Goal: Task Accomplishment & Management: Manage account settings

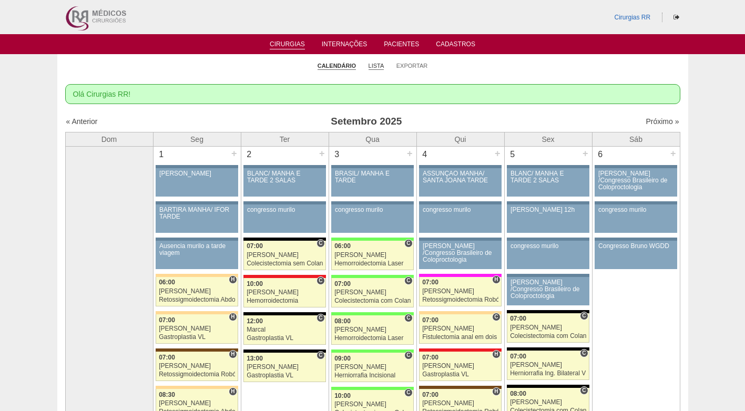
click at [369, 67] on link "Lista" at bounding box center [376, 66] width 16 height 8
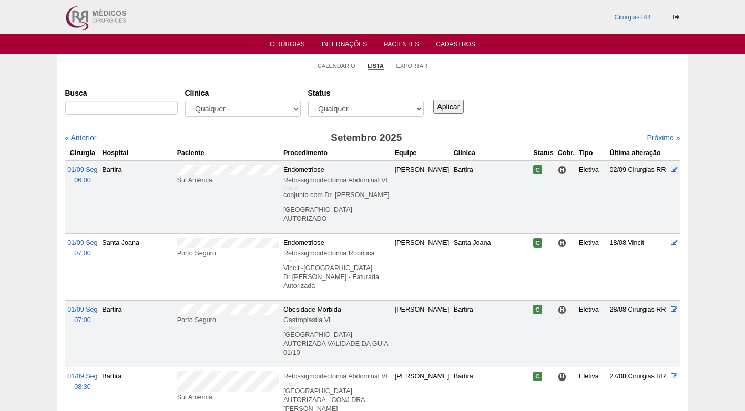
select select "resr"
click at [308, 101] on select "- Qualquer - Reservada Confirmada Suspensa Cancelada" at bounding box center [366, 109] width 116 height 16
click at [451, 111] on input "Aplicar" at bounding box center [448, 107] width 31 height 14
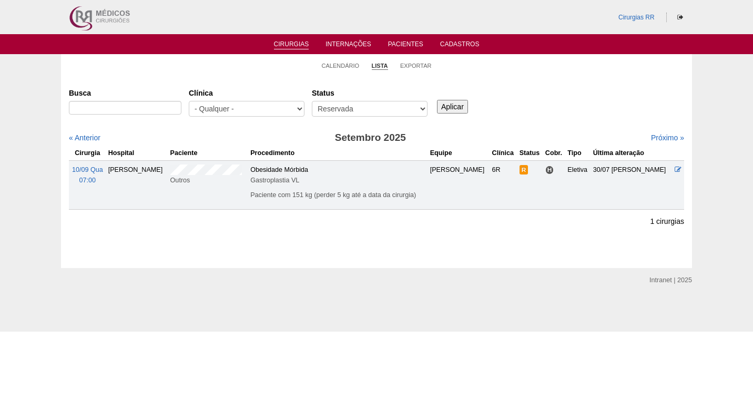
click at [546, 110] on div "Busca Clínica - Qualquer - 6R Alphaville Assunção Bartira Brasil Christovão da …" at bounding box center [376, 103] width 615 height 38
click at [659, 138] on link "Próximo »" at bounding box center [667, 138] width 33 height 8
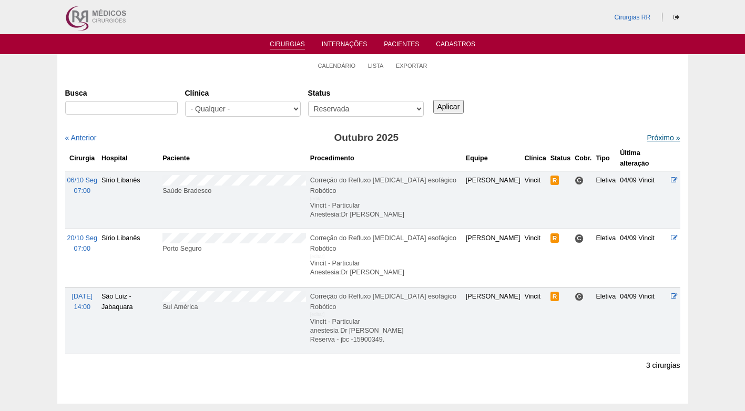
click at [646, 135] on link "Próximo »" at bounding box center [662, 138] width 33 height 8
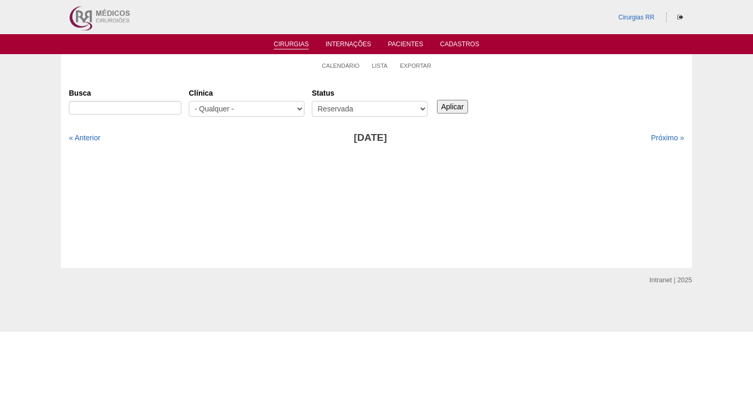
click at [599, 115] on div "Busca Clínica - Qualquer - 6R Alphaville Assunção Bartira Brasil Christovão da …" at bounding box center [376, 103] width 615 height 38
click at [379, 63] on link "Lista" at bounding box center [380, 66] width 16 height 8
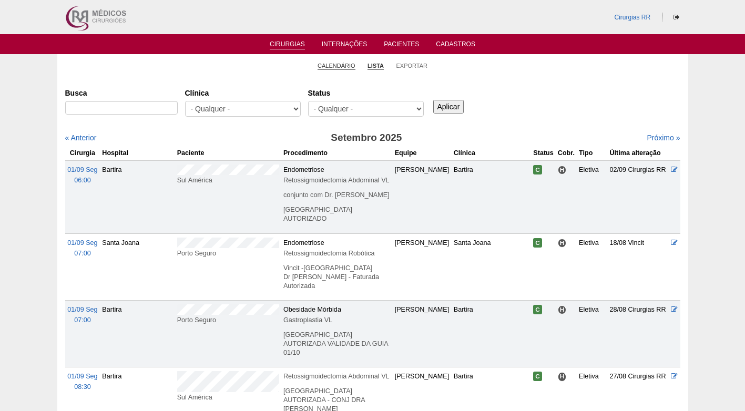
click at [349, 65] on link "Calendário" at bounding box center [336, 66] width 38 height 8
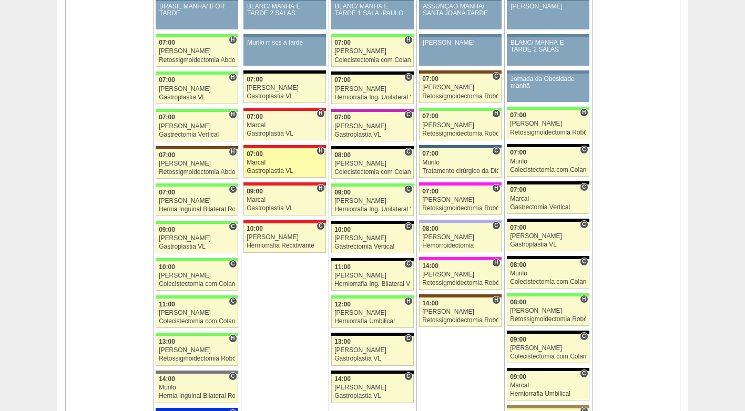
scroll to position [1104, 0]
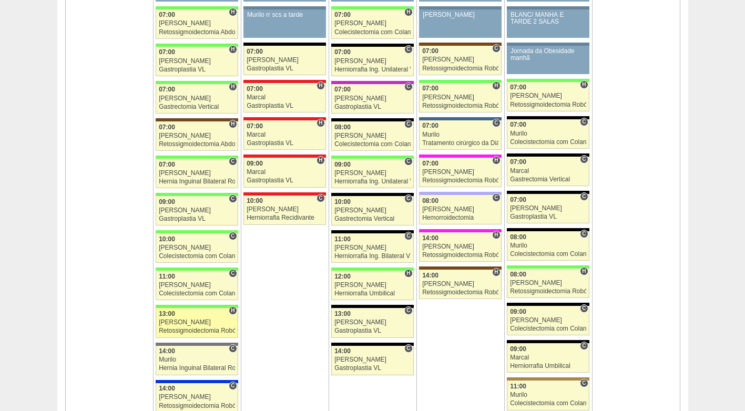
click at [217, 325] on div "[PERSON_NAME]" at bounding box center [197, 322] width 76 height 7
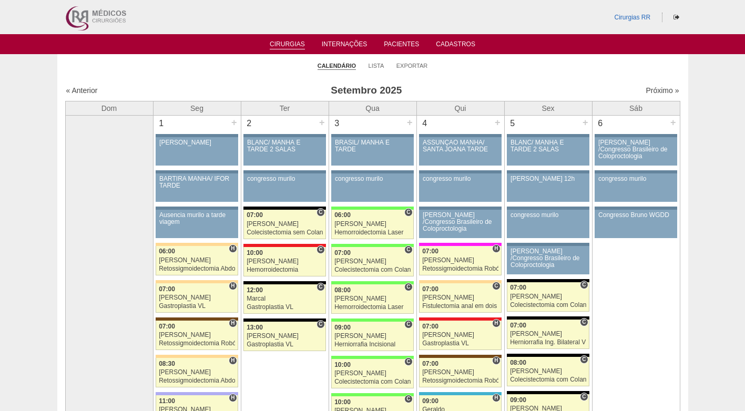
scroll to position [1104, 0]
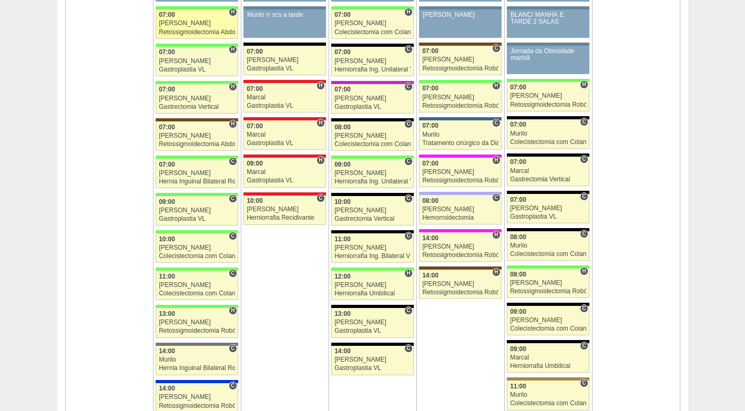
click at [194, 29] on div "Retossigmoidectomia Abdominal VL" at bounding box center [197, 32] width 76 height 7
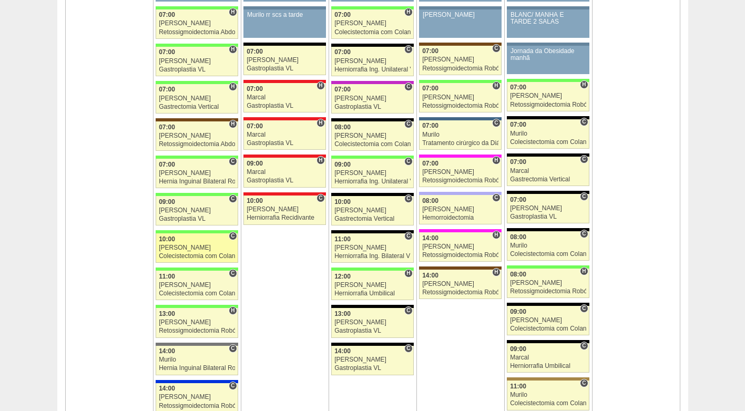
scroll to position [1104, 0]
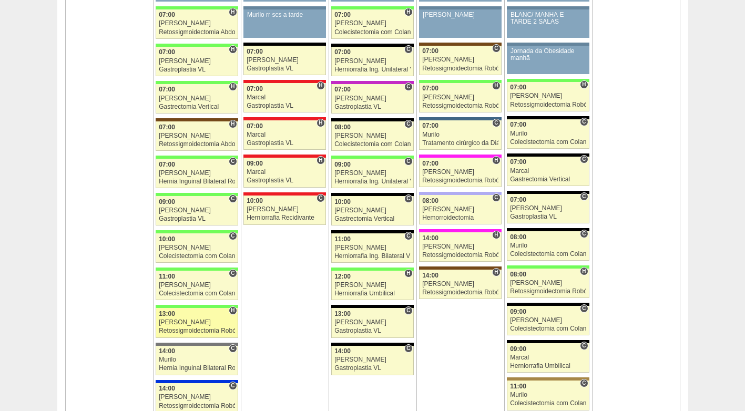
click at [194, 320] on div "Bruno" at bounding box center [197, 322] width 76 height 7
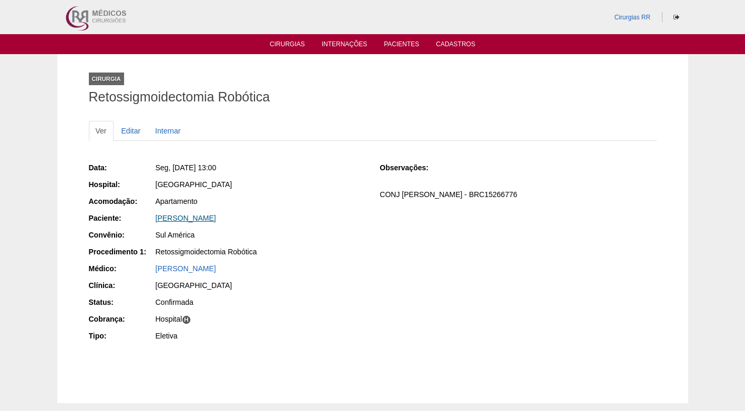
click at [210, 218] on link "[PERSON_NAME]" at bounding box center [186, 218] width 60 height 8
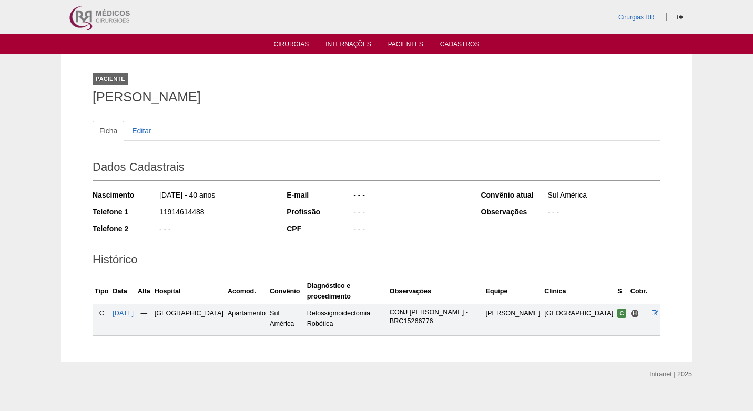
drag, startPoint x: 209, startPoint y: 210, endPoint x: 155, endPoint y: 214, distance: 54.8
click at [155, 214] on div "Telefone 1 11914614488" at bounding box center [183, 213] width 180 height 13
copy div "11914614488"
click at [238, 227] on div "- - -" at bounding box center [215, 229] width 114 height 13
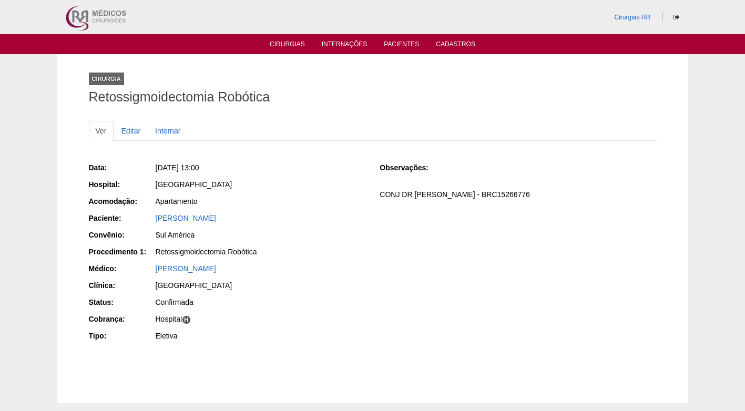
drag, startPoint x: 306, startPoint y: 176, endPoint x: 257, endPoint y: 159, distance: 51.5
click at [306, 175] on div "Data: [DATE] 13:00 Hospital: [GEOGRAPHIC_DATA] Acomodação: Apartamento Paciente…" at bounding box center [227, 253] width 276 height 189
click at [137, 133] on link "Editar" at bounding box center [131, 131] width 33 height 20
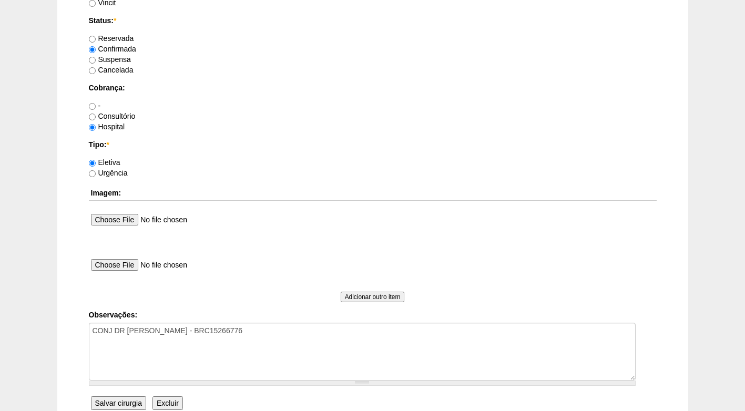
scroll to position [943, 0]
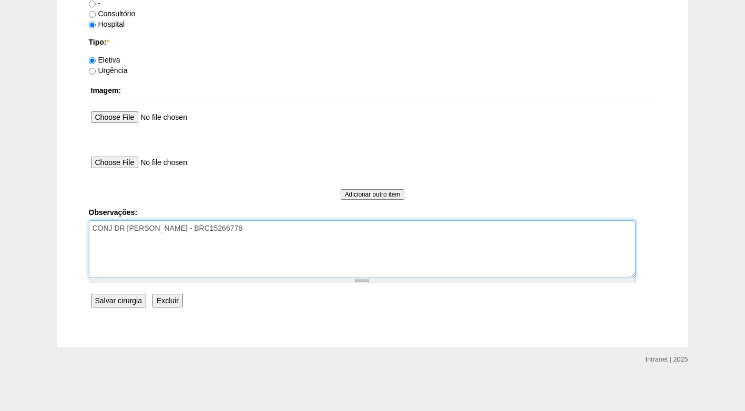
click at [225, 238] on textarea "CONJ DR [PERSON_NAME] - BRC15266776" at bounding box center [362, 249] width 547 height 58
type textarea "CONJ DR ROGERS - BRC15266776 envio de dieta - em 09/09"
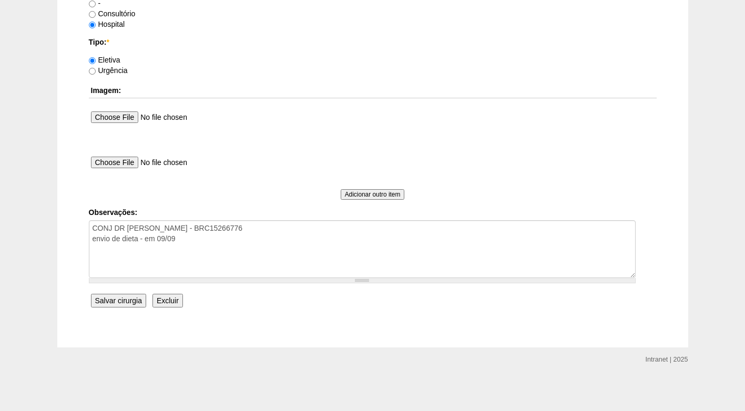
click at [108, 295] on input "Salvar cirurgia" at bounding box center [118, 301] width 55 height 14
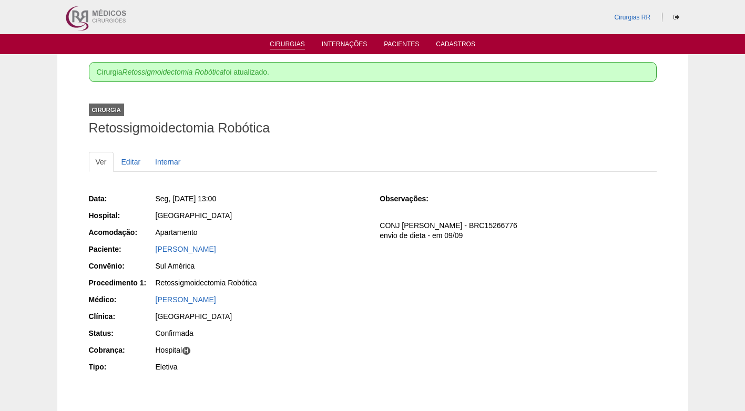
click at [290, 49] on link "Cirurgias" at bounding box center [287, 44] width 35 height 9
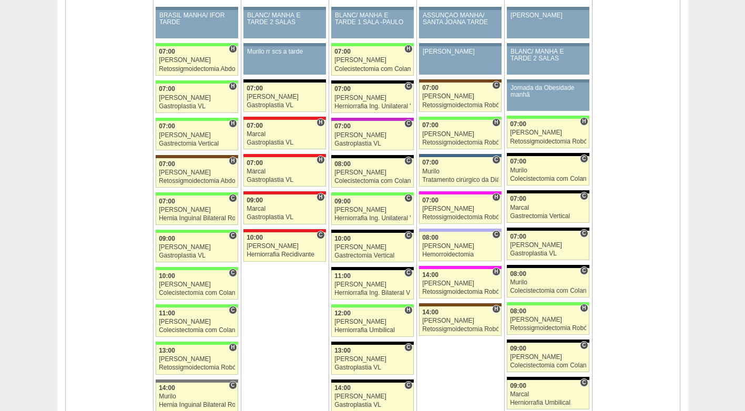
scroll to position [1051, 0]
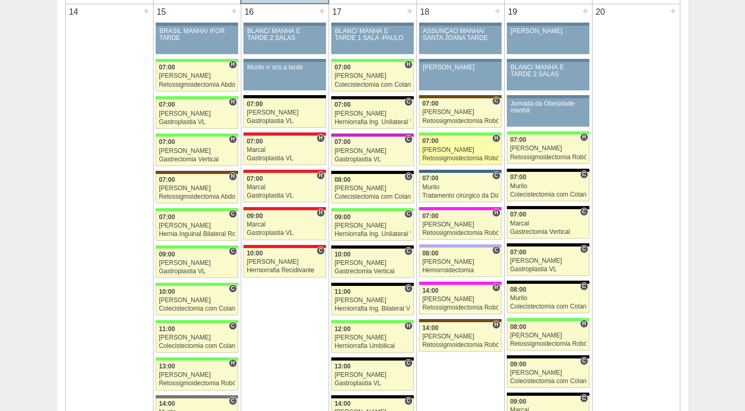
click at [456, 153] on div "[PERSON_NAME]" at bounding box center [460, 150] width 76 height 7
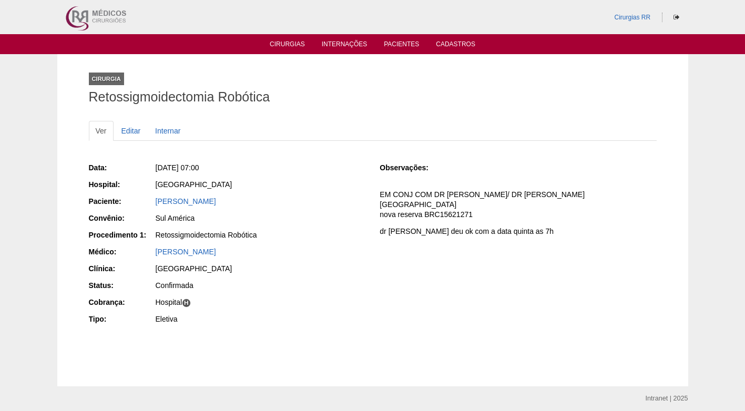
click at [327, 186] on div "[GEOGRAPHIC_DATA]" at bounding box center [261, 184] width 210 height 11
drag, startPoint x: 311, startPoint y: 192, endPoint x: 157, endPoint y: 196, distance: 153.5
click at [157, 196] on div "Data: Qui, 18/09/2025 - 07:00 Hospital: Brasil Paciente: AGNES BORGES COELHO Co…" at bounding box center [227, 245] width 276 height 172
copy link "AGNES BORGES COELHO"
click at [299, 173] on div "Qui, 18/09/2025 - 07:00" at bounding box center [260, 168] width 211 height 13
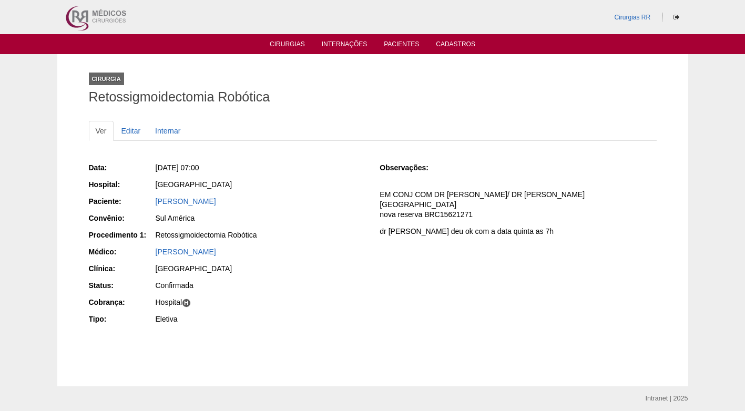
click at [439, 213] on p "EM CONJ COM DR ROGER/ DR CESAR FATURADA HOSPITAL nova reserva BRC15621271" at bounding box center [517, 205] width 276 height 30
click at [454, 209] on p "EM CONJ COM DR ROGER/ DR CESAR FATURADA HOSPITAL nova reserva BRC15621271" at bounding box center [517, 205] width 276 height 30
drag, startPoint x: 476, startPoint y: 213, endPoint x: 424, endPoint y: 217, distance: 52.2
click at [424, 217] on p "EM CONJ COM DR ROGER/ DR CESAR FATURADA HOSPITAL nova reserva BRC15621271" at bounding box center [517, 205] width 276 height 30
copy p "BRC15621271"
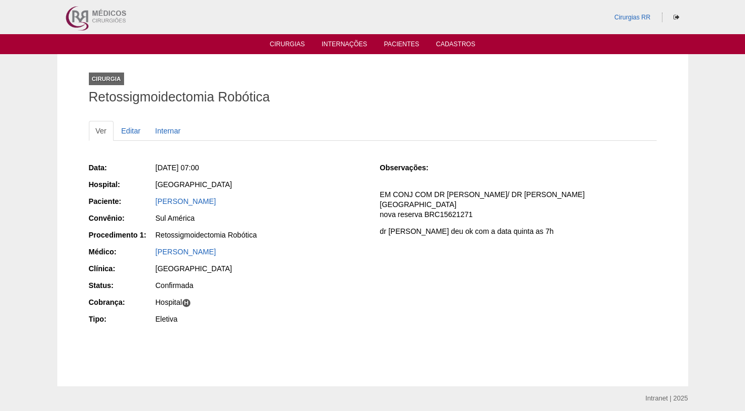
click at [320, 135] on ul "Ver Editar Internar" at bounding box center [373, 131] width 568 height 20
click at [340, 199] on div "AGNES BORGES COELHO" at bounding box center [261, 201] width 210 height 11
click at [335, 112] on div "Ver Editar Internar Data: Qui, 18/09/2025 - 07:00 Hospital: Brasil Paciente: AG…" at bounding box center [373, 235] width 568 height 250
click at [310, 161] on div "Data: Qui, 18/09/2025 - 07:00 Hospital: Brasil Paciente: AGNES BORGES COELHO Co…" at bounding box center [227, 245] width 276 height 172
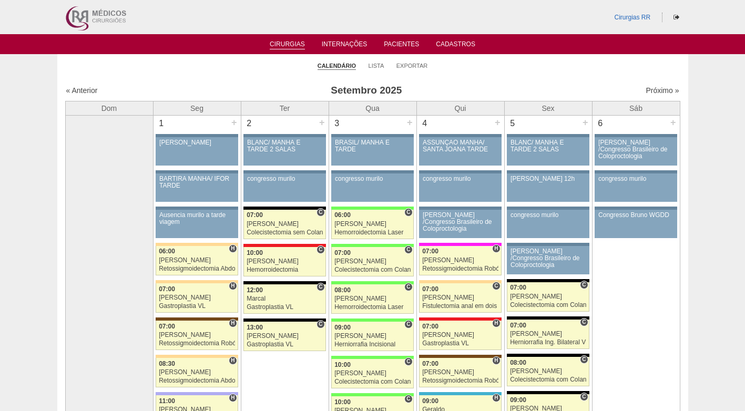
scroll to position [1051, 0]
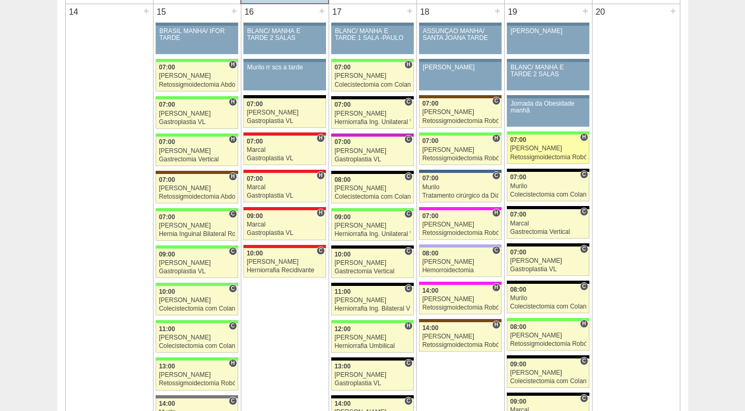
click at [525, 152] on div "[PERSON_NAME]" at bounding box center [548, 148] width 76 height 7
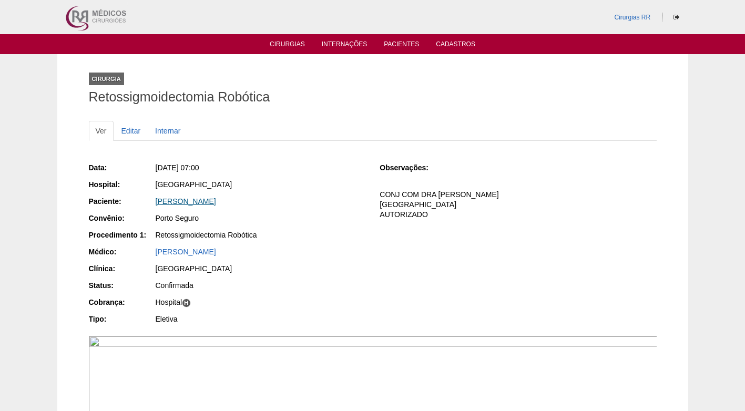
click at [216, 200] on link "[PERSON_NAME]" at bounding box center [186, 201] width 60 height 8
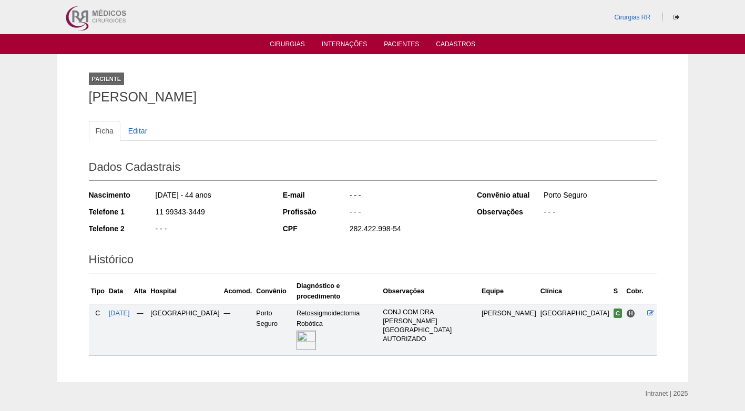
drag, startPoint x: 209, startPoint y: 208, endPoint x: 152, endPoint y: 215, distance: 57.2
click at [152, 215] on div "Telefone 1 11 99343-3449" at bounding box center [179, 213] width 180 height 13
copy div "11 99343-3449"
click at [195, 111] on div "Ficha Editar Dados Cadastrais Nascimento [DATE] - 44 anos Telefone 1 11 99343-3…" at bounding box center [373, 232] width 568 height 245
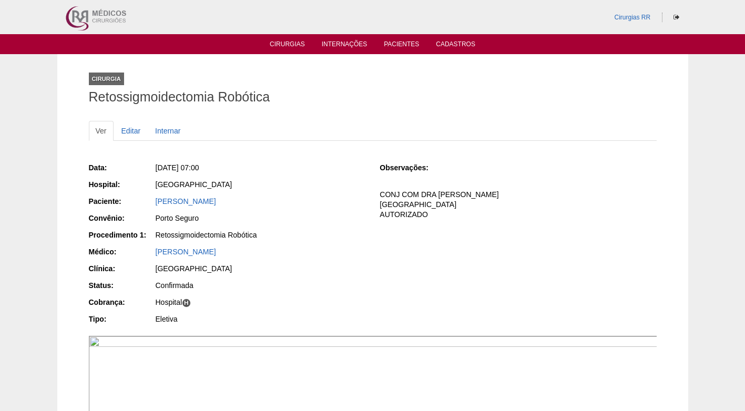
click at [366, 235] on div "Data: [DATE] 07:00 Hospital: [GEOGRAPHIC_DATA] Paciente: [PERSON_NAME] Convênio…" at bounding box center [373, 245] width 568 height 172
click at [135, 134] on link "Editar" at bounding box center [131, 131] width 33 height 20
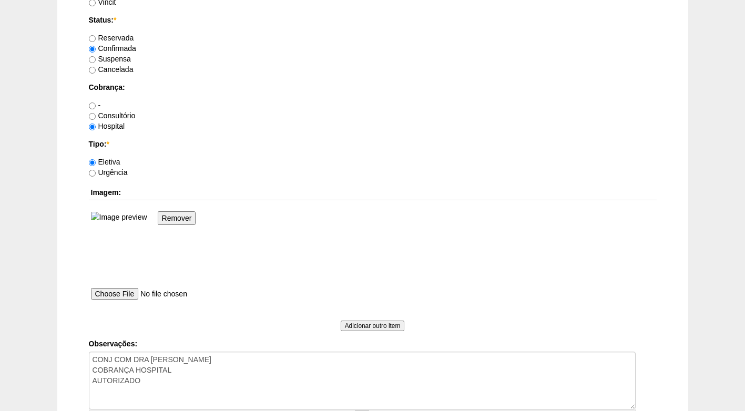
scroll to position [973, 0]
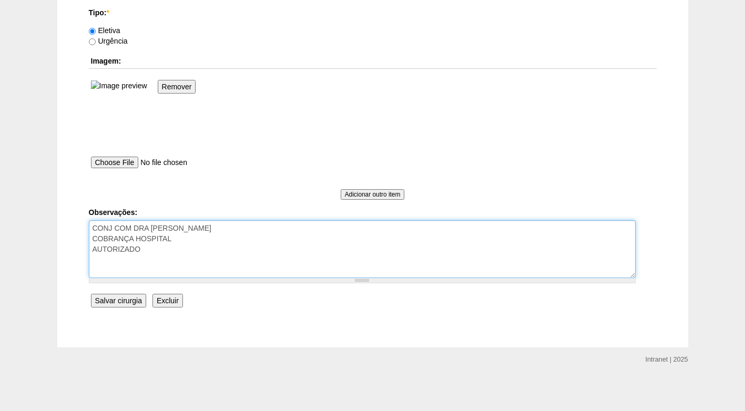
click at [160, 250] on textarea "CONJ COM DRA [PERSON_NAME] COBRANÇA HOSPITAL AUTORIZADO" at bounding box center [362, 249] width 547 height 58
type textarea "CONJ COM DRA [PERSON_NAME] COBRANÇA HOSPITAL AUTORIZADO envio dieta - em 09/09"
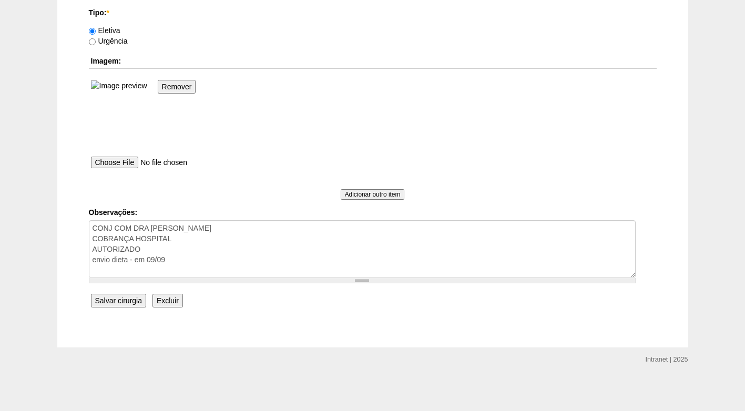
click at [123, 296] on input "Salvar cirurgia" at bounding box center [118, 301] width 55 height 14
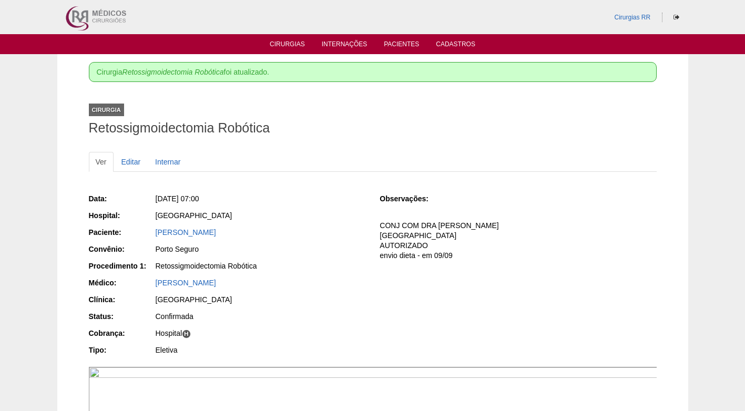
click at [283, 39] on ul "Cirurgias Internações Pacientes Cadastros" at bounding box center [372, 44] width 745 height 20
click at [287, 43] on link "Cirurgias" at bounding box center [287, 44] width 35 height 9
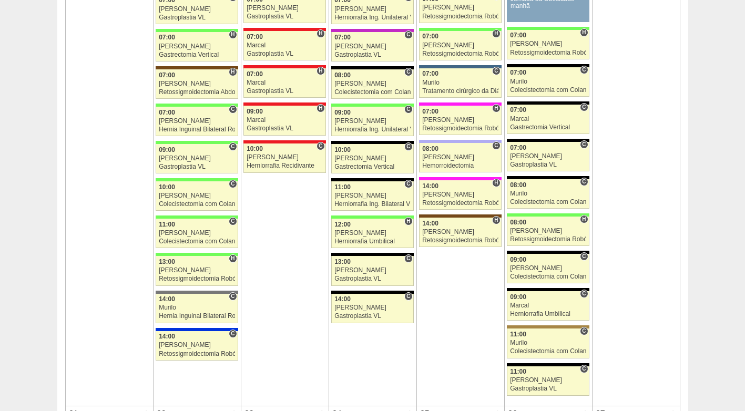
scroll to position [1156, 0]
click at [537, 225] on div "08:00" at bounding box center [548, 222] width 76 height 7
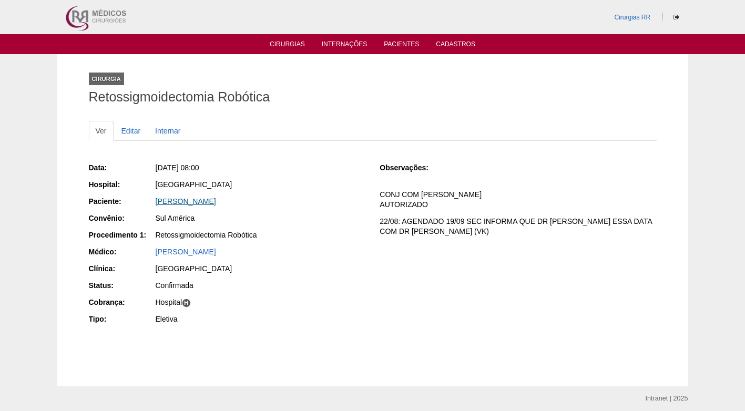
click at [200, 199] on link "[PERSON_NAME]" at bounding box center [186, 201] width 60 height 8
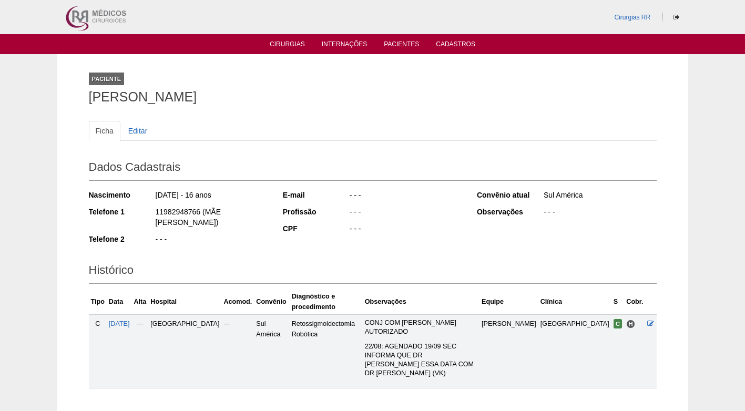
drag, startPoint x: 199, startPoint y: 208, endPoint x: 150, endPoint y: 211, distance: 49.0
click at [150, 211] on div "Telefone 1 11982948766 (MÃE [PERSON_NAME])" at bounding box center [179, 219] width 180 height 24
copy div "11982948766"
click at [205, 234] on div "- - -" at bounding box center [212, 240] width 114 height 13
click at [311, 109] on div "Paciente [PERSON_NAME]" at bounding box center [373, 86] width 568 height 48
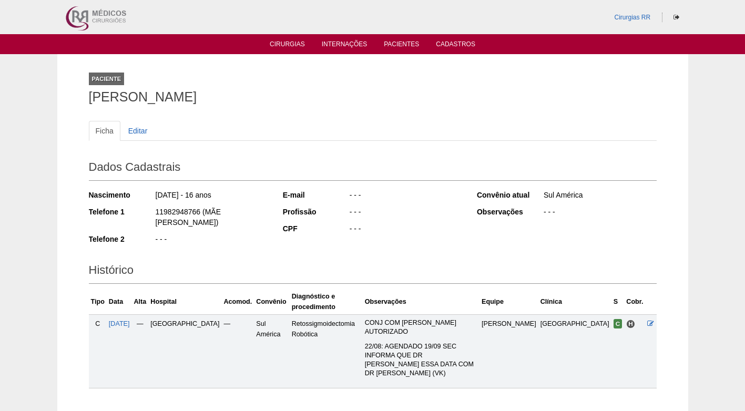
click at [255, 139] on ul "Ficha Editar" at bounding box center [373, 131] width 568 height 20
drag, startPoint x: 94, startPoint y: 95, endPoint x: 191, endPoint y: 97, distance: 96.7
click at [191, 97] on h1 "[PERSON_NAME]" at bounding box center [373, 96] width 568 height 13
click at [253, 109] on div "Paciente [PERSON_NAME]" at bounding box center [373, 86] width 568 height 48
drag, startPoint x: 303, startPoint y: 100, endPoint x: 228, endPoint y: 104, distance: 74.7
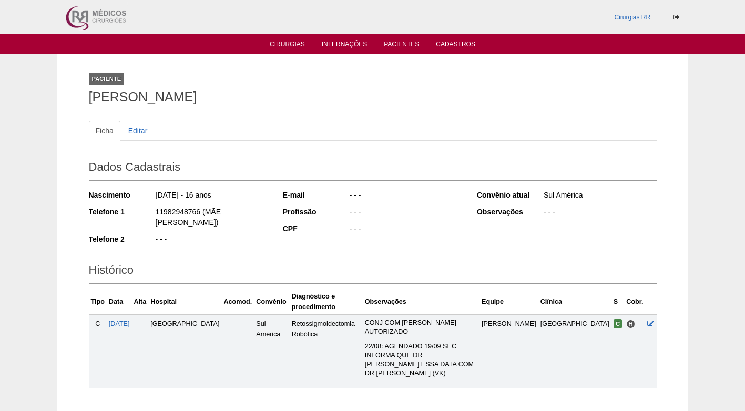
click at [301, 98] on h1 "[PERSON_NAME]" at bounding box center [373, 96] width 568 height 13
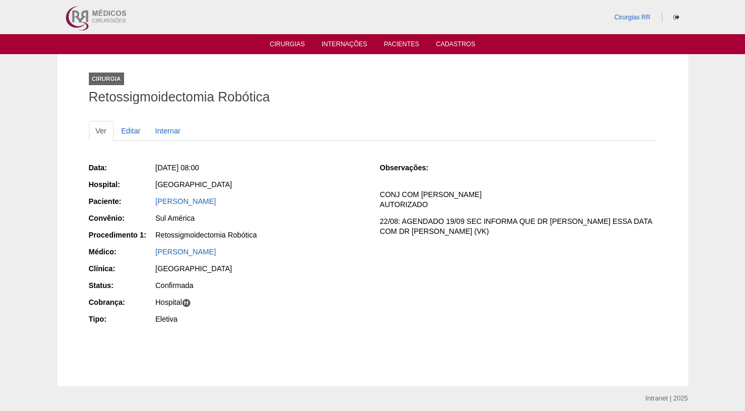
drag, startPoint x: 345, startPoint y: 188, endPoint x: 251, endPoint y: 163, distance: 97.1
click at [344, 187] on div "[GEOGRAPHIC_DATA]" at bounding box center [261, 184] width 210 height 11
click at [128, 130] on link "Editar" at bounding box center [131, 131] width 33 height 20
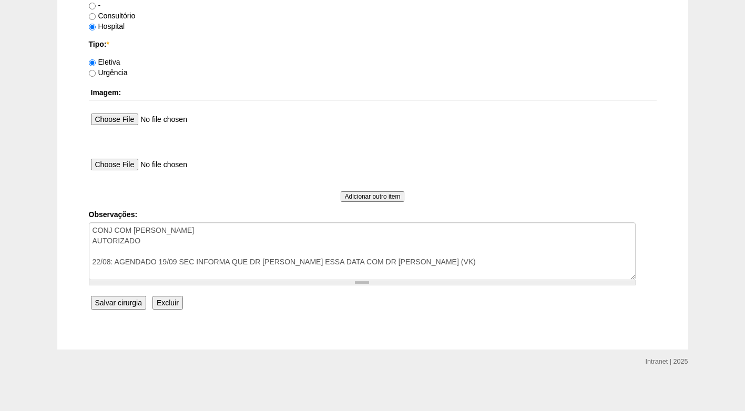
scroll to position [943, 0]
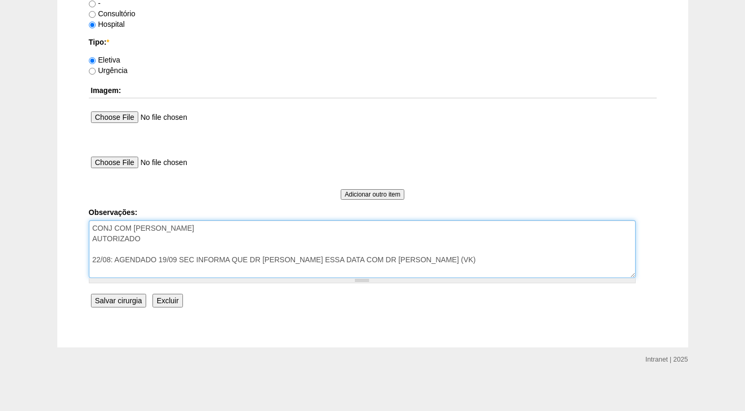
click at [459, 258] on textarea "CONJ COM [PERSON_NAME] AUTORIZADO 22/08: AGENDADO 19/09 SEC INFORMA QUE DR [PER…" at bounding box center [362, 249] width 547 height 58
type textarea "CONJ COM [PERSON_NAME] AUTORIZADO 22/08: AGENDADO 19/09 SEC INFORMA QUE DR [PER…"
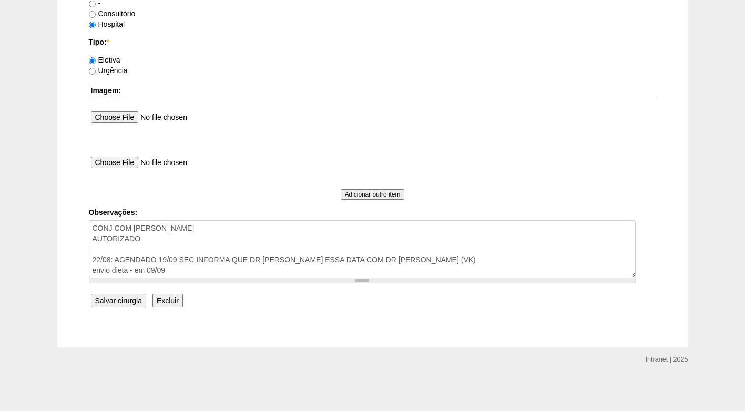
click at [115, 300] on input "Salvar cirurgia" at bounding box center [118, 301] width 55 height 14
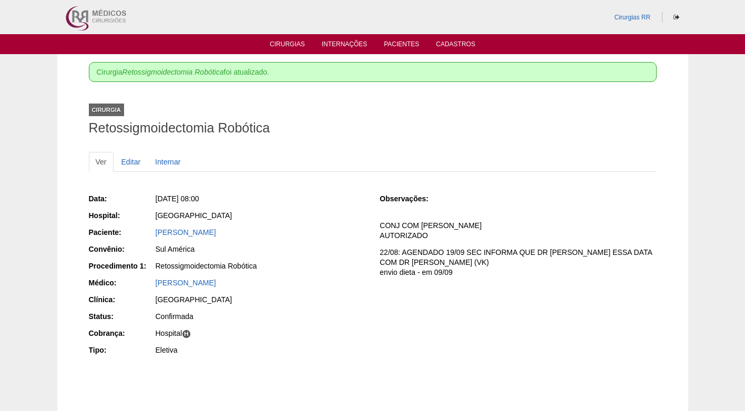
click at [296, 212] on div "[GEOGRAPHIC_DATA]" at bounding box center [261, 215] width 210 height 11
click at [292, 46] on link "Cirurgias" at bounding box center [287, 44] width 35 height 9
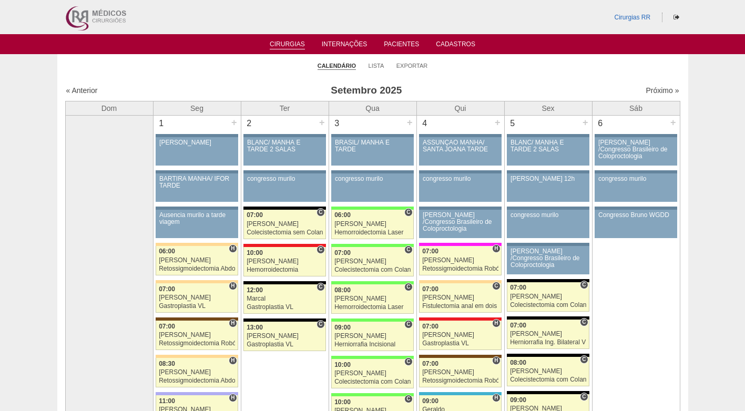
click at [415, 70] on li "Exportar" at bounding box center [412, 65] width 32 height 15
click at [417, 63] on link "Exportar" at bounding box center [412, 66] width 32 height 8
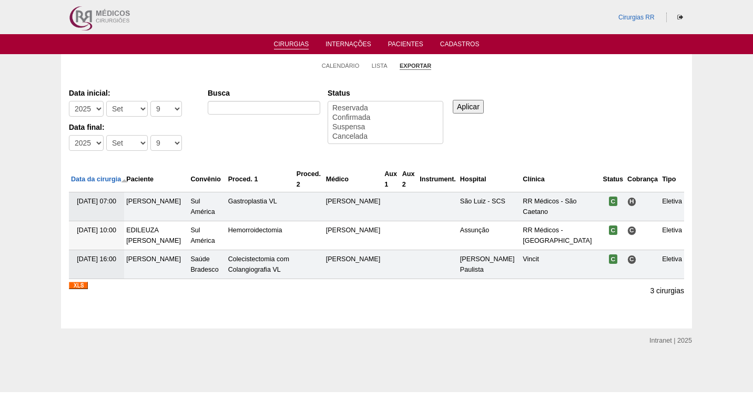
select select
click at [163, 110] on select "-Dia 1 2 3 4 5 6 7 8 9 10 11 12 13 14 15 16 17 18 19 20 21 22 23 24 25 26 27 28…" at bounding box center [166, 109] width 32 height 16
select select "15"
click at [150, 101] on select "-Dia 1 2 3 4 5 6 7 8 9 10 11 12 13 14 15 16 17 18 19 20 21 22 23 24 25 26 27 28…" at bounding box center [166, 109] width 32 height 16
click at [157, 140] on select "-Dia 1 2 3 4 5 6 7 8 9 10 11 12 13 14 15 16 17 18 19 20 21 22 23 24 25 26 27 28…" at bounding box center [166, 143] width 32 height 16
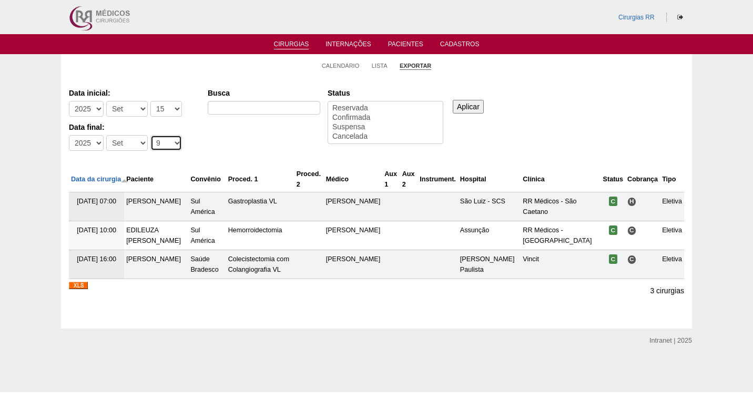
click at [161, 140] on select "-Dia 1 2 3 4 5 6 7 8 9 10 11 12 13 14 15 16 17 18 19 20 21 22 23 24 25 26 27 28…" at bounding box center [166, 143] width 32 height 16
select select "19"
click at [150, 135] on select "-Dia 1 2 3 4 5 6 7 8 9 10 11 12 13 14 15 16 17 18 19 20 21 22 23 24 25 26 27 28…" at bounding box center [166, 143] width 32 height 16
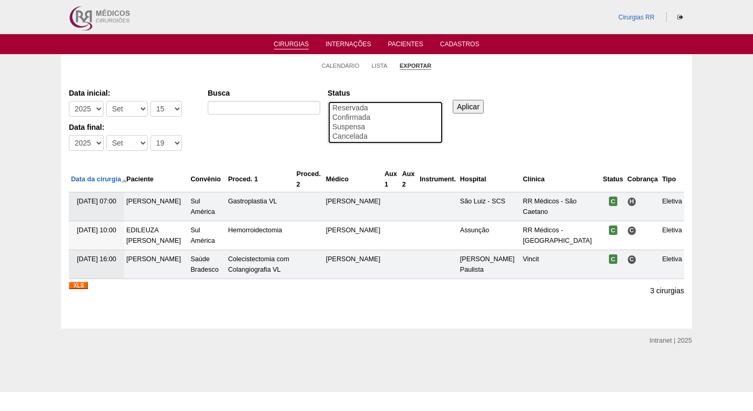
select select "conf"
click at [355, 116] on option "Confirmada" at bounding box center [385, 117] width 108 height 9
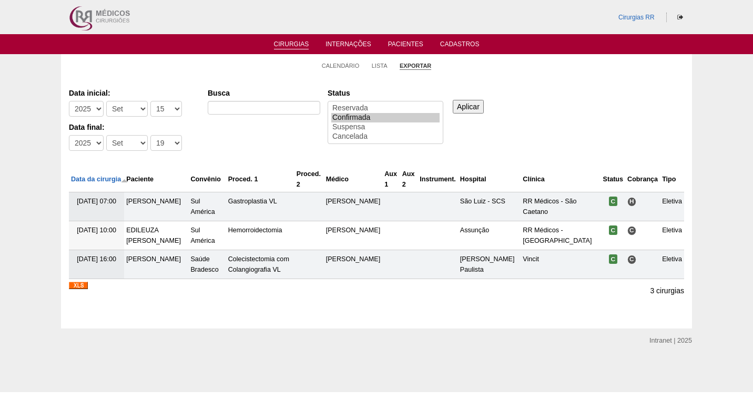
click at [473, 108] on input "Aplicar" at bounding box center [468, 107] width 31 height 14
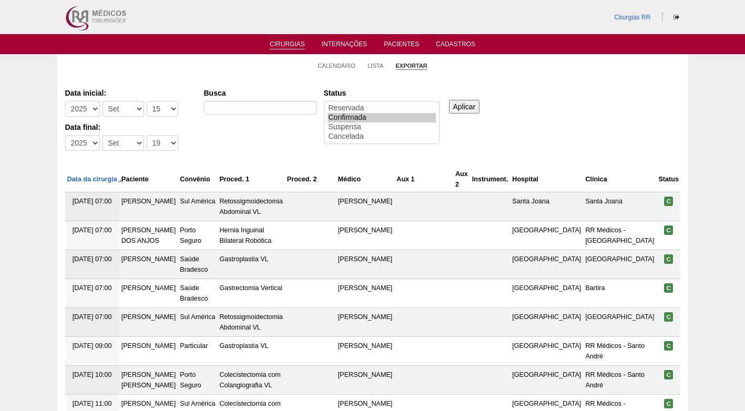
click at [607, 113] on div "Data inicial: -Ano 2011 2012 2013 2014 2015 2016 2017 2018 2019 2020 2021 2022 …" at bounding box center [372, 120] width 615 height 72
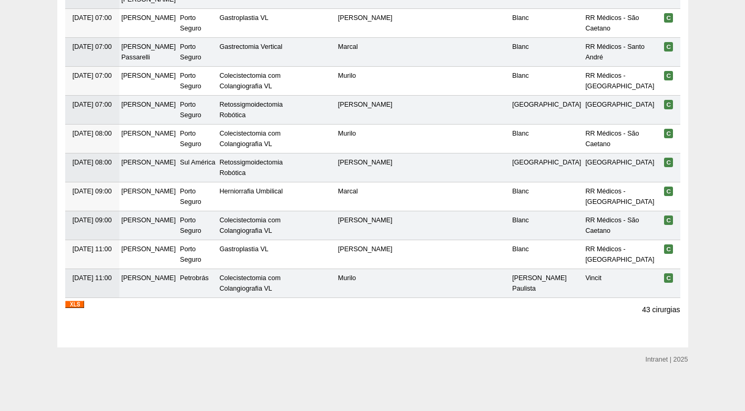
scroll to position [1348, 0]
click at [75, 302] on img at bounding box center [74, 304] width 19 height 7
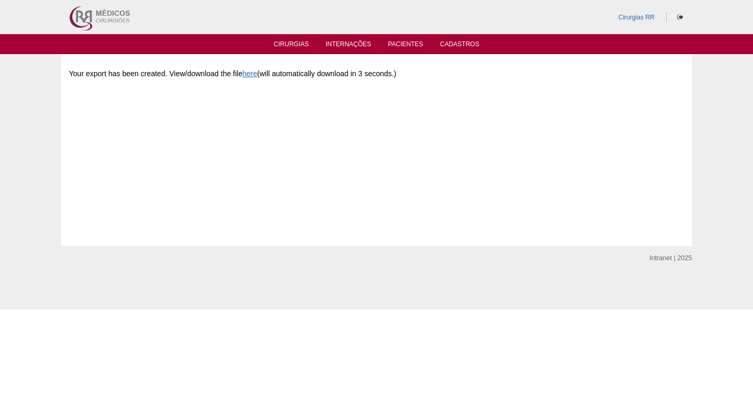
click at [265, 59] on div "Data export successful Your export has been created. View/download the file her…" at bounding box center [376, 150] width 631 height 192
click at [278, 128] on div "Your export has been created. View/download the file here (will automatically d…" at bounding box center [376, 141] width 615 height 158
click at [289, 43] on link "Cirurgias" at bounding box center [291, 44] width 35 height 9
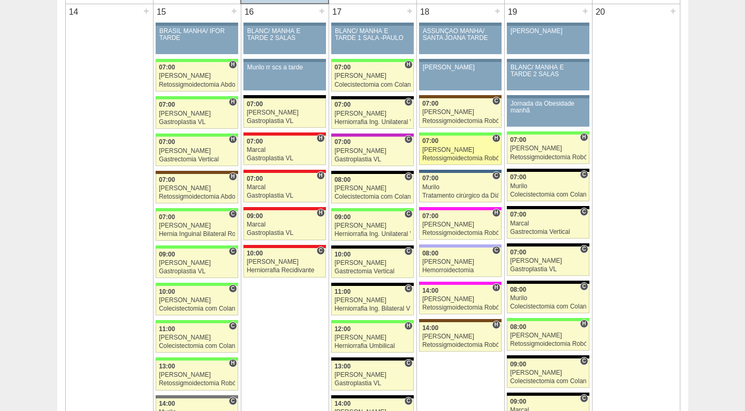
scroll to position [999, 0]
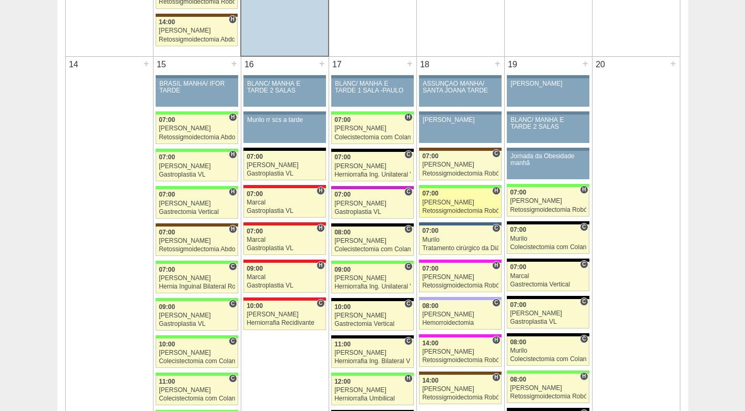
click at [459, 209] on div "Retossigmoidectomia Robótica" at bounding box center [460, 211] width 76 height 7
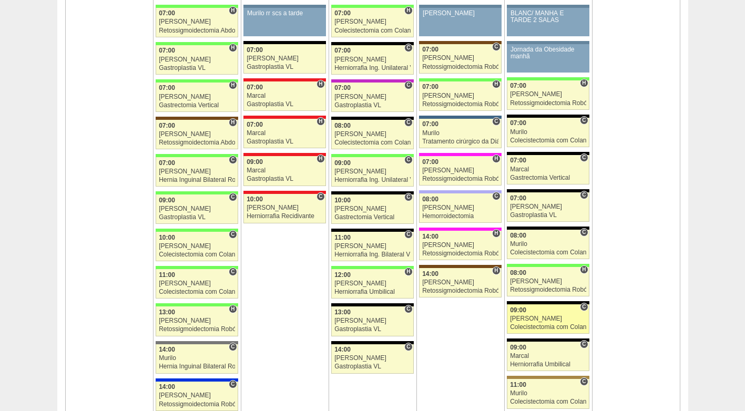
scroll to position [1104, 0]
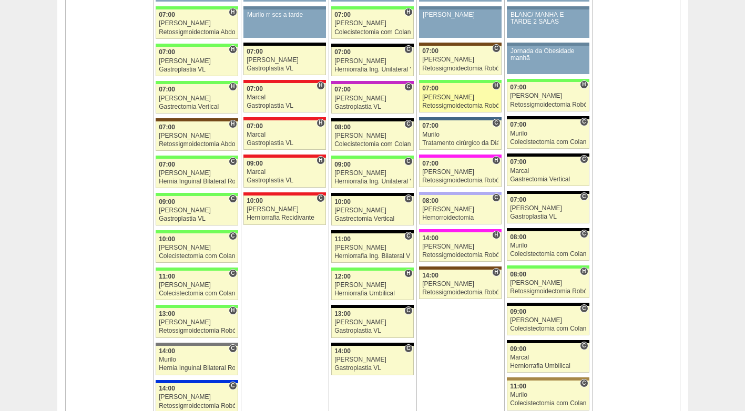
click at [445, 94] on div "[PERSON_NAME]" at bounding box center [460, 97] width 76 height 7
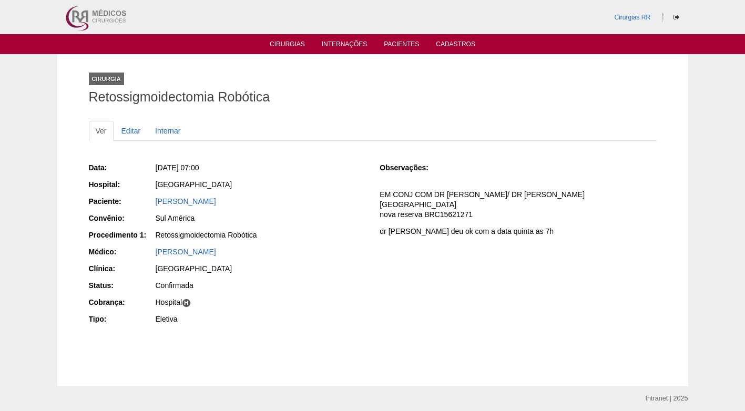
drag, startPoint x: 354, startPoint y: 176, endPoint x: 347, endPoint y: 174, distance: 7.1
click at [353, 176] on div "Data: [DATE] 07:00 Hospital: [GEOGRAPHIC_DATA] Paciente: [PERSON_NAME] Convênio…" at bounding box center [227, 245] width 276 height 172
click at [140, 134] on link "Editar" at bounding box center [131, 131] width 33 height 20
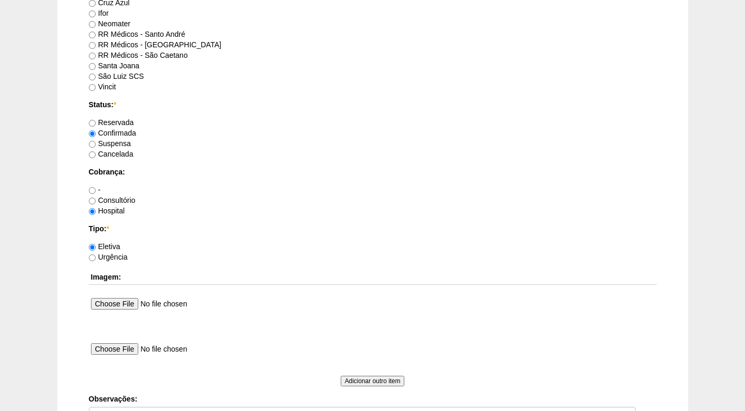
scroll to position [943, 0]
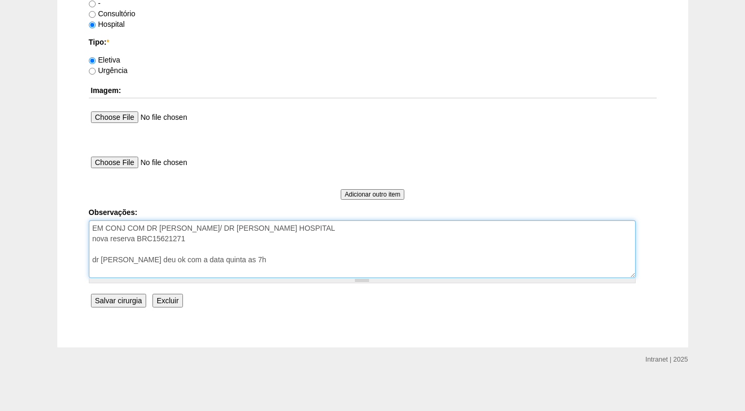
click at [221, 254] on textarea "EM CONJ COM DR ROGER/ DR CESAR FATURADA HOSPITAL nova reserva BRC15621271 dr Br…" at bounding box center [362, 249] width 547 height 58
click at [212, 260] on textarea "EM CONJ COM DR ROGER/ DR CESAR FATURADA HOSPITAL nova reserva BRC15621271 dr Br…" at bounding box center [362, 249] width 547 height 58
click at [253, 269] on textarea "EM CONJ COM DR ROGER/ DR CESAR FATURADA HOSPITAL nova reserva BRC15621271 dr Br…" at bounding box center [362, 249] width 547 height 58
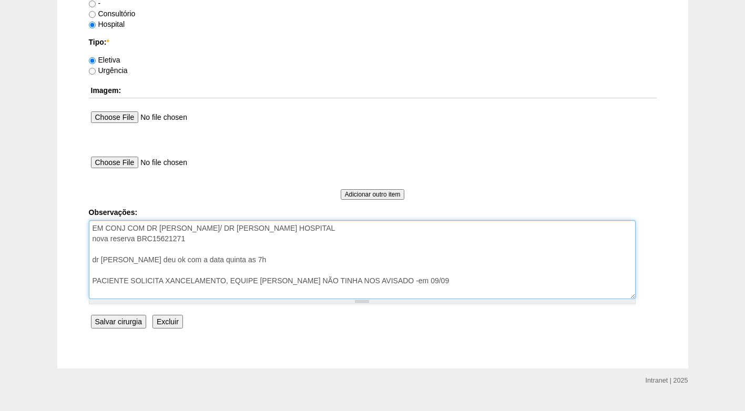
click at [172, 287] on textarea "EM CONJ COM DR ROGER/ DR CESAR FATURADA HOSPITAL nova reserva BRC15621271 dr Br…" at bounding box center [362, 259] width 547 height 79
click at [176, 282] on textarea "EM CONJ COM DR ROGER/ DR CESAR FATURADA HOSPITAL nova reserva BRC15621271 dr Br…" at bounding box center [362, 259] width 547 height 79
click at [447, 288] on textarea "EM CONJ COM DR ROGER/ DR CESAR FATURADA HOSPITAL nova reserva BRC15621271 dr Br…" at bounding box center [362, 259] width 547 height 79
type textarea "EM CONJ COM DR ROGER/ DR CESAR FATURADA HOSPITAL nova reserva BRC15621271 dr Br…"
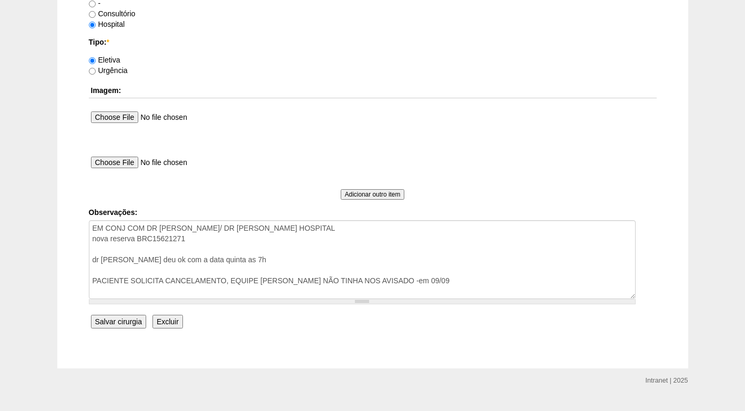
click at [118, 320] on input "Salvar cirurgia" at bounding box center [118, 322] width 55 height 14
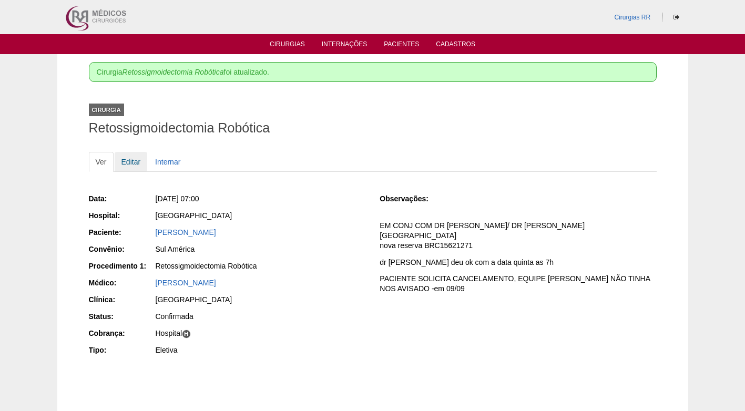
click at [135, 157] on link "Editar" at bounding box center [131, 162] width 33 height 20
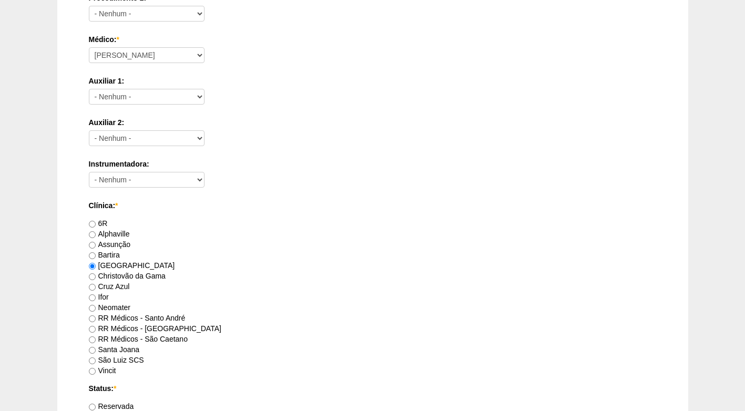
scroll to position [683, 0]
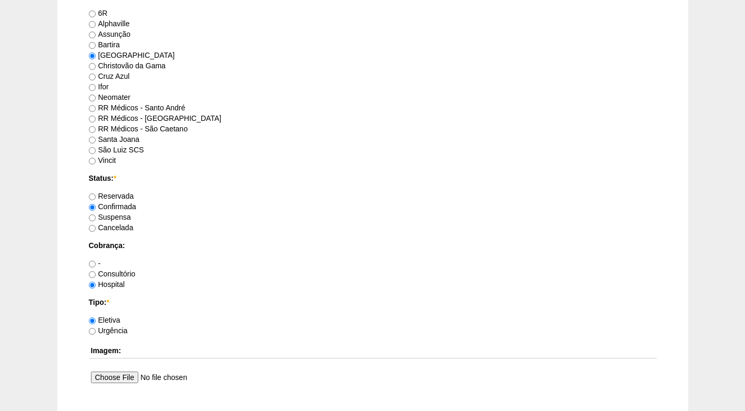
click at [118, 213] on label "Suspensa" at bounding box center [110, 217] width 42 height 8
click at [96, 214] on input "Suspensa" at bounding box center [92, 217] width 7 height 7
radio input "true"
click at [118, 230] on label "Cancelada" at bounding box center [111, 227] width 45 height 8
click at [96, 230] on input "Cancelada" at bounding box center [92, 228] width 7 height 7
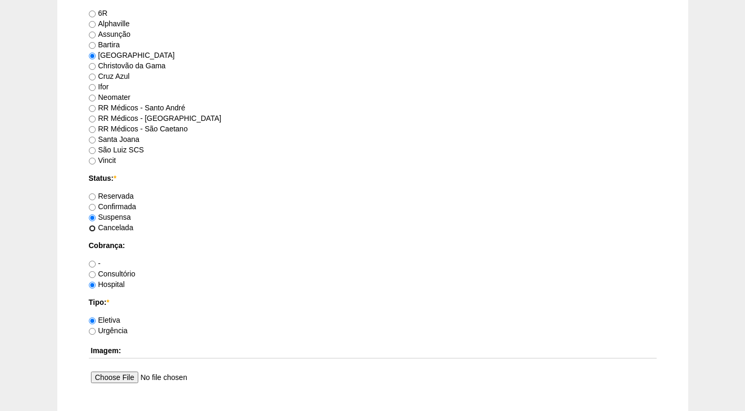
radio input "true"
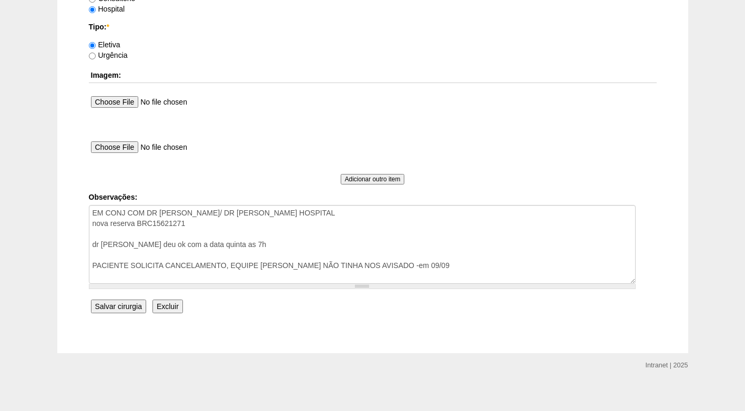
scroll to position [964, 0]
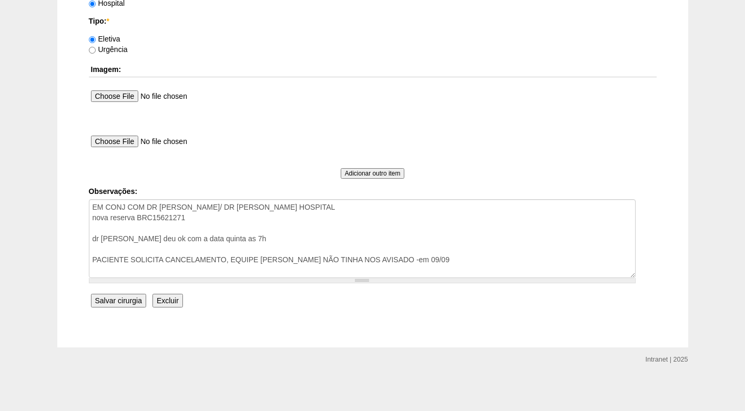
click at [125, 302] on input "Salvar cirurgia" at bounding box center [118, 301] width 55 height 14
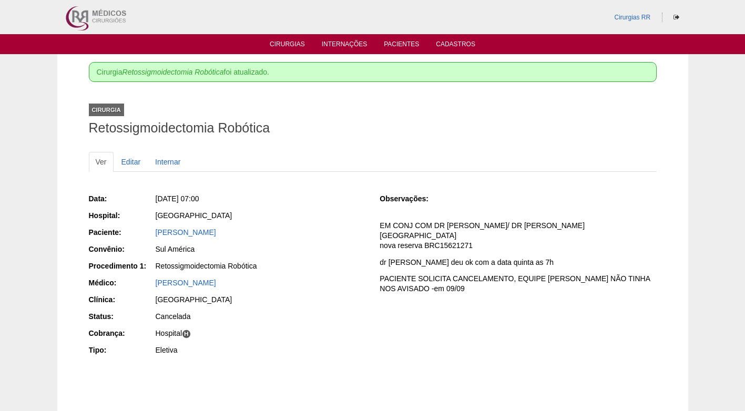
click at [413, 80] on div "Cirurgia Retossigmoidectomia Robótica foi atualizado." at bounding box center [373, 72] width 568 height 20
click at [304, 182] on div "Data: [DATE] 07:00 Hospital: [GEOGRAPHIC_DATA] Paciente: [PERSON_NAME] Convênio…" at bounding box center [373, 286] width 568 height 209
click at [308, 179] on div "Ver Editar Internar" at bounding box center [373, 167] width 568 height 30
click at [346, 222] on div "[GEOGRAPHIC_DATA]" at bounding box center [260, 216] width 211 height 13
click at [277, 241] on div "Data: [DATE] 07:00 Hospital: [GEOGRAPHIC_DATA] Paciente: [PERSON_NAME] Convênio…" at bounding box center [227, 276] width 276 height 172
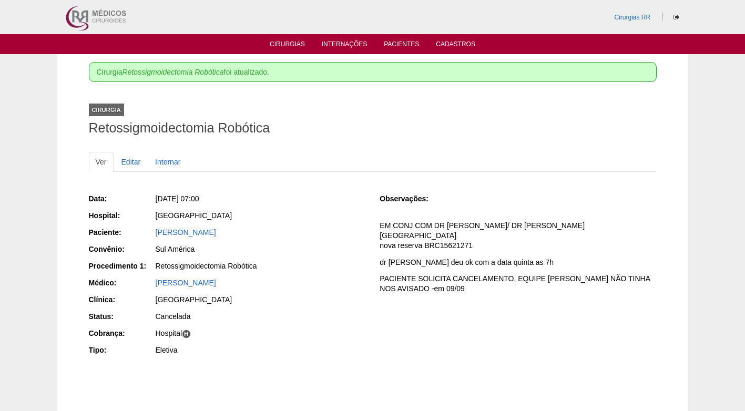
click at [340, 231] on div "[PERSON_NAME]" at bounding box center [261, 232] width 210 height 11
click at [451, 248] on p "EM CONJ COM DR [PERSON_NAME]/ DR [PERSON_NAME] HOSPITAL nova reserva BRC15621271" at bounding box center [517, 236] width 276 height 30
click at [293, 41] on link "Cirurgias" at bounding box center [287, 44] width 35 height 9
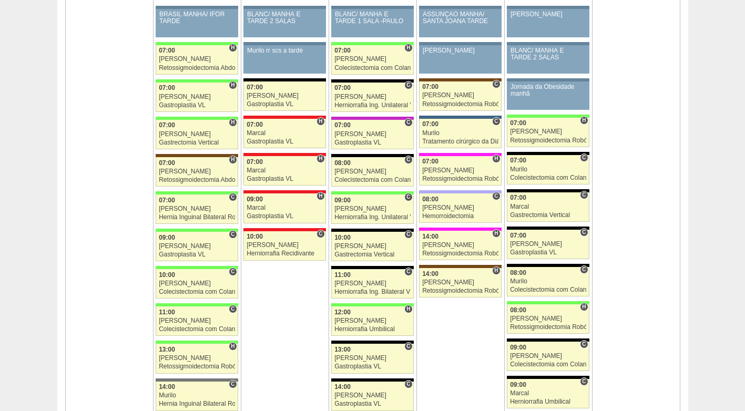
scroll to position [1156, 0]
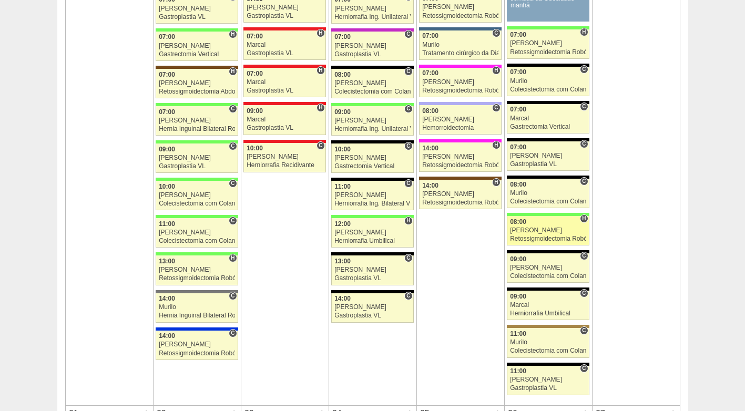
click at [531, 239] on div "Retossigmoidectomia Robótica" at bounding box center [548, 238] width 76 height 7
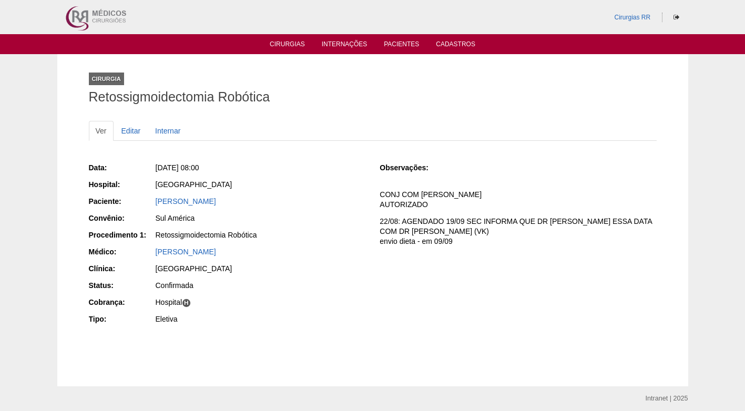
click at [243, 218] on div "Sul América" at bounding box center [261, 218] width 210 height 11
click at [312, 165] on div "Sex, 19/09/2025 - 08:00" at bounding box center [261, 167] width 210 height 11
click at [341, 115] on div "Ver Editar Internar Data: Sex, 19/09/2025 - 08:00 Hospital: Brasil Paciente: JU…" at bounding box center [373, 235] width 568 height 250
click at [116, 130] on link "Editar" at bounding box center [131, 131] width 33 height 20
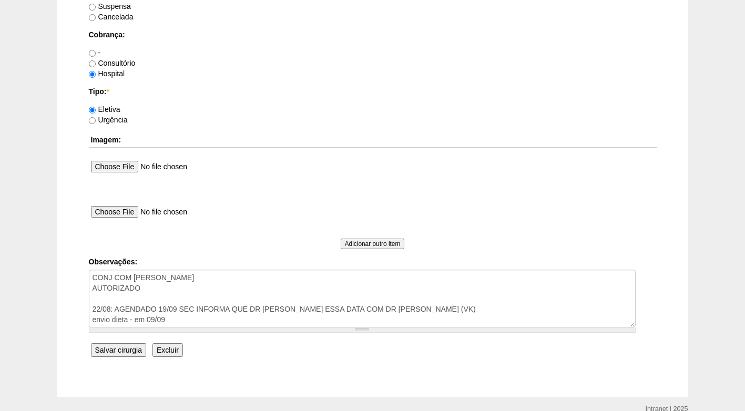
scroll to position [943, 0]
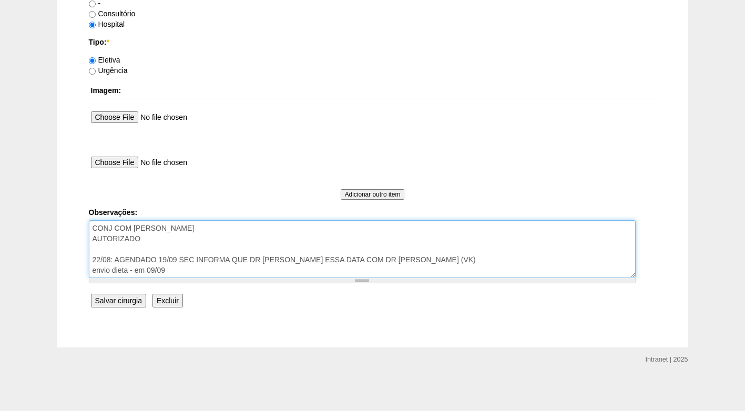
click at [207, 238] on textarea "CONJ COM [PERSON_NAME] AUTORIZADO 22/08: AGENDADO 19/09 SEC INFORMA QUE DR [PER…" at bounding box center [362, 249] width 547 height 58
click at [243, 235] on textarea "CONJ COM [PERSON_NAME] AUTORIZADO 22/08: AGENDADO 19/09 SEC INFORMA QUE DR [PER…" at bounding box center [362, 249] width 547 height 58
click at [239, 238] on textarea "CONJ COM [PERSON_NAME] AUTORIZADO 22/08: AGENDADO 19/09 SEC INFORMA QUE DR [PER…" at bounding box center [362, 249] width 547 height 58
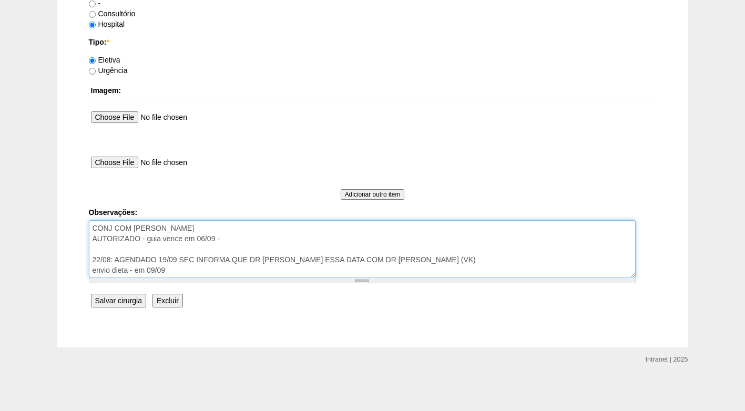
click at [239, 238] on textarea "CONJ COM [PERSON_NAME] AUTORIZADO 22/08: AGENDADO 19/09 SEC INFORMA QUE DR [PER…" at bounding box center [362, 249] width 547 height 58
click at [244, 239] on textarea "CONJ COM [PERSON_NAME] AUTORIZADO 22/08: AGENDADO 19/09 SEC INFORMA QUE DR [PER…" at bounding box center [362, 249] width 547 height 58
click at [320, 238] on textarea "CONJ COM [PERSON_NAME] AUTORIZADO 22/08: AGENDADO 19/09 SEC INFORMA QUE DR [PER…" at bounding box center [362, 249] width 547 height 58
type textarea "CONJ COM DRA DEBORA AUTORIZADO - guia vence em 06/09 - solicito revalidação em …"
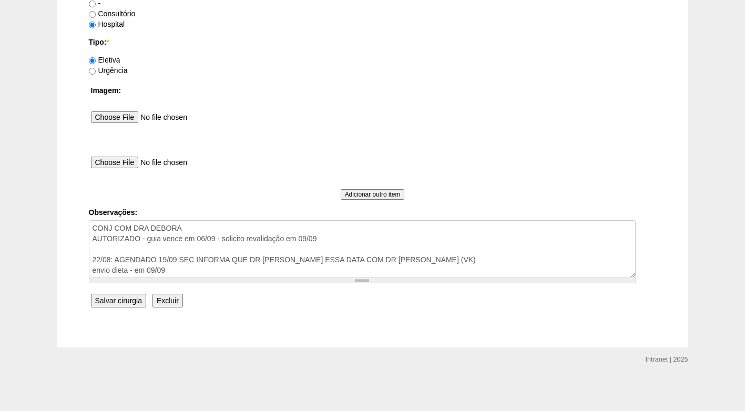
click at [131, 304] on input "Salvar cirurgia" at bounding box center [118, 301] width 55 height 14
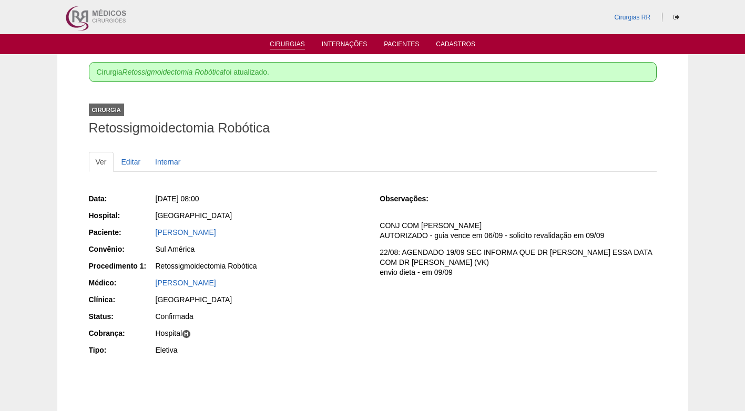
click at [290, 43] on link "Cirurgias" at bounding box center [287, 44] width 35 height 9
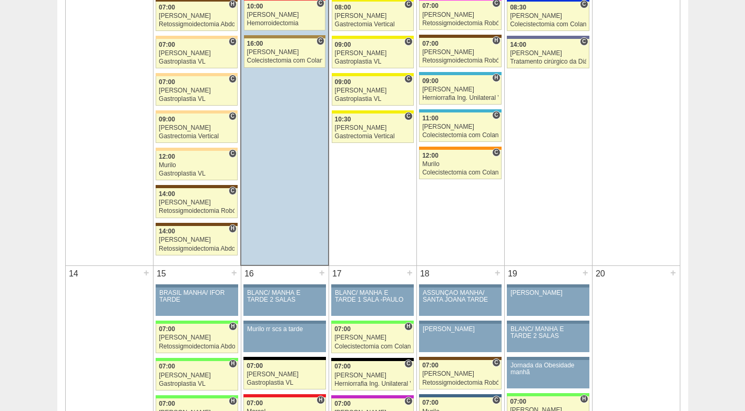
scroll to position [788, 0]
